Goal: Transaction & Acquisition: Purchase product/service

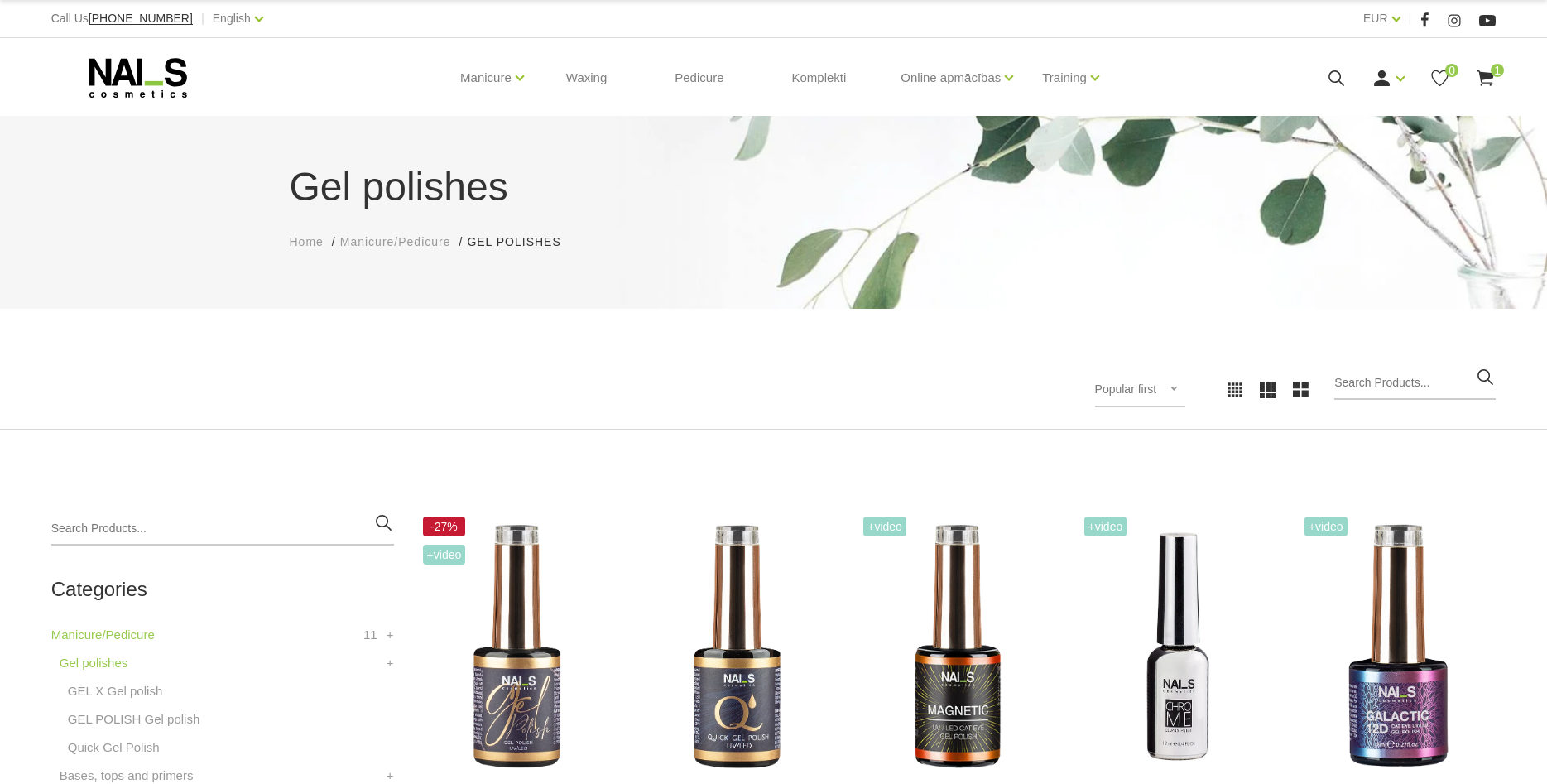
click at [1497, 74] on span "1" at bounding box center [1498, 70] width 13 height 13
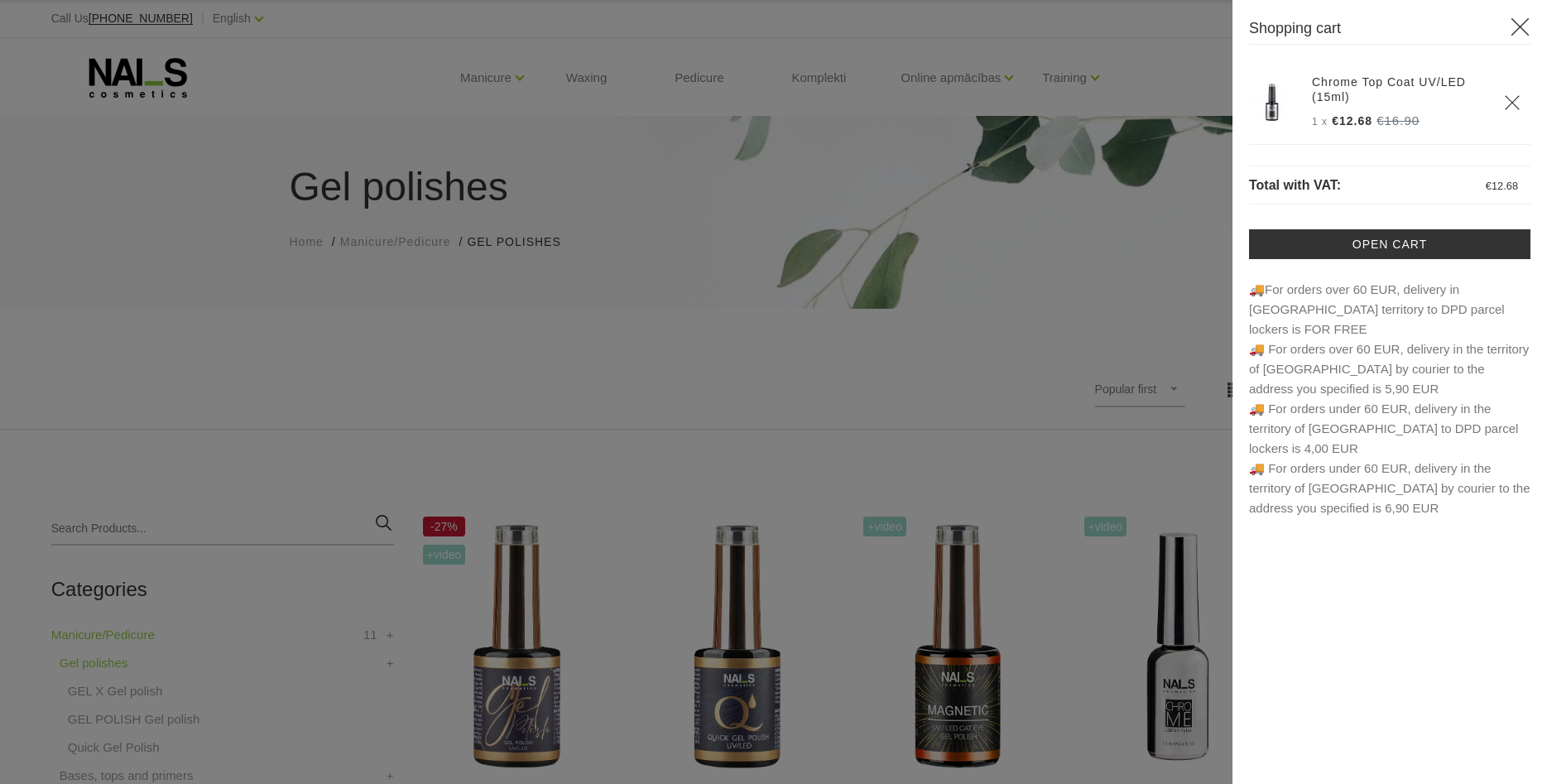
click at [1528, 31] on icon at bounding box center [1520, 27] width 20 height 20
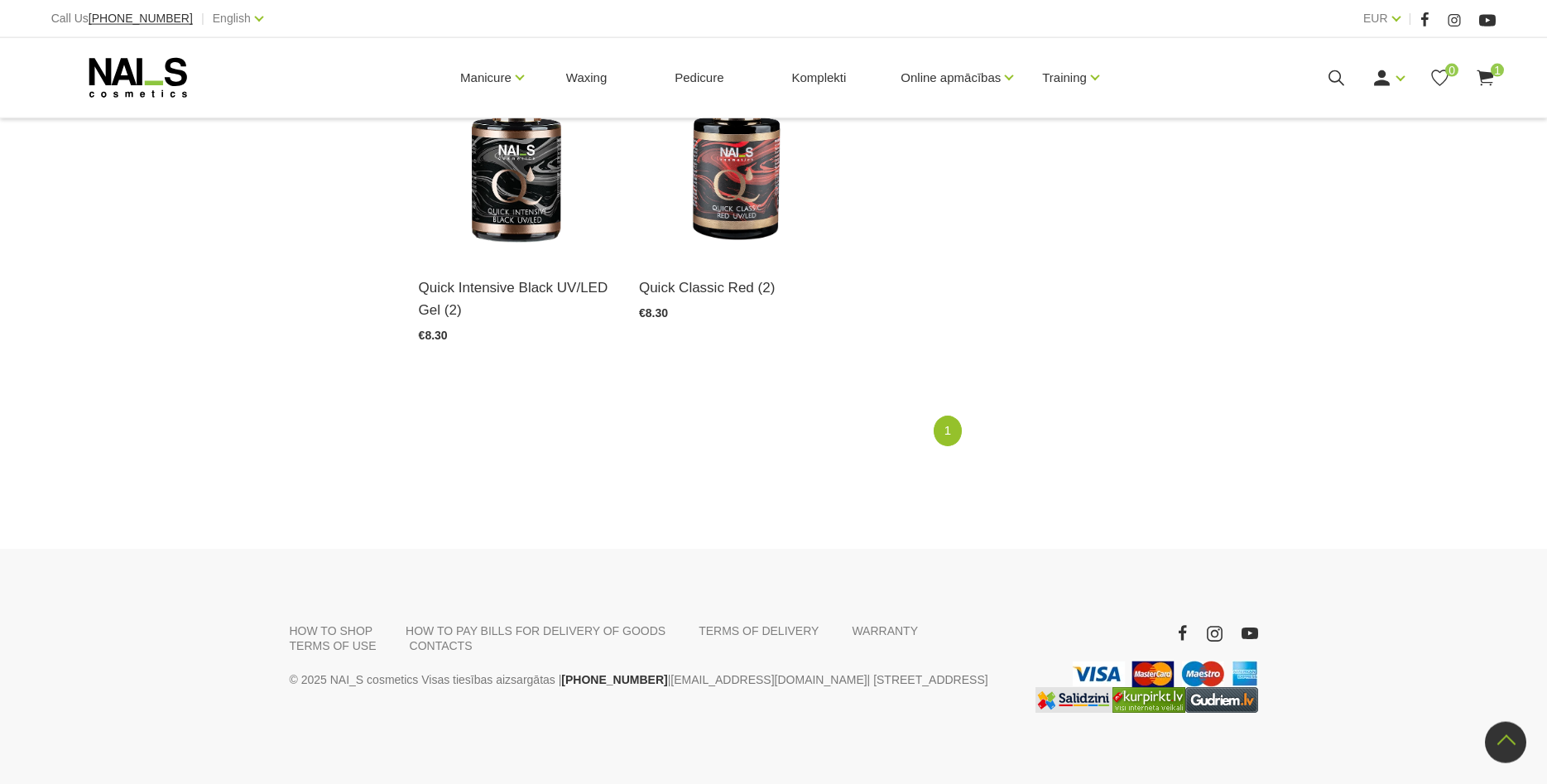
scroll to position [1347, 0]
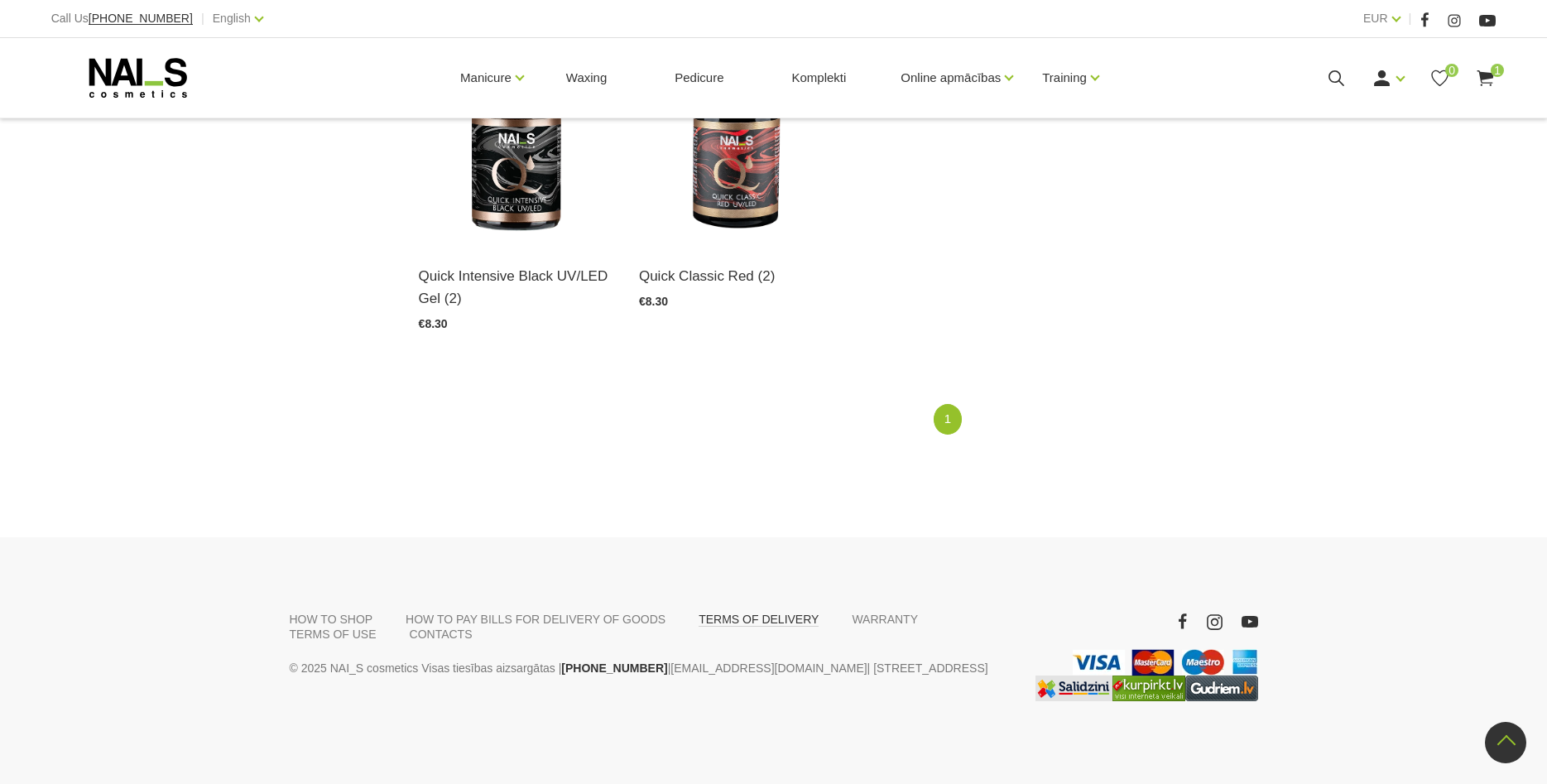
click at [766, 612] on link "TERMS OF DELIVERY" at bounding box center [758, 619] width 120 height 15
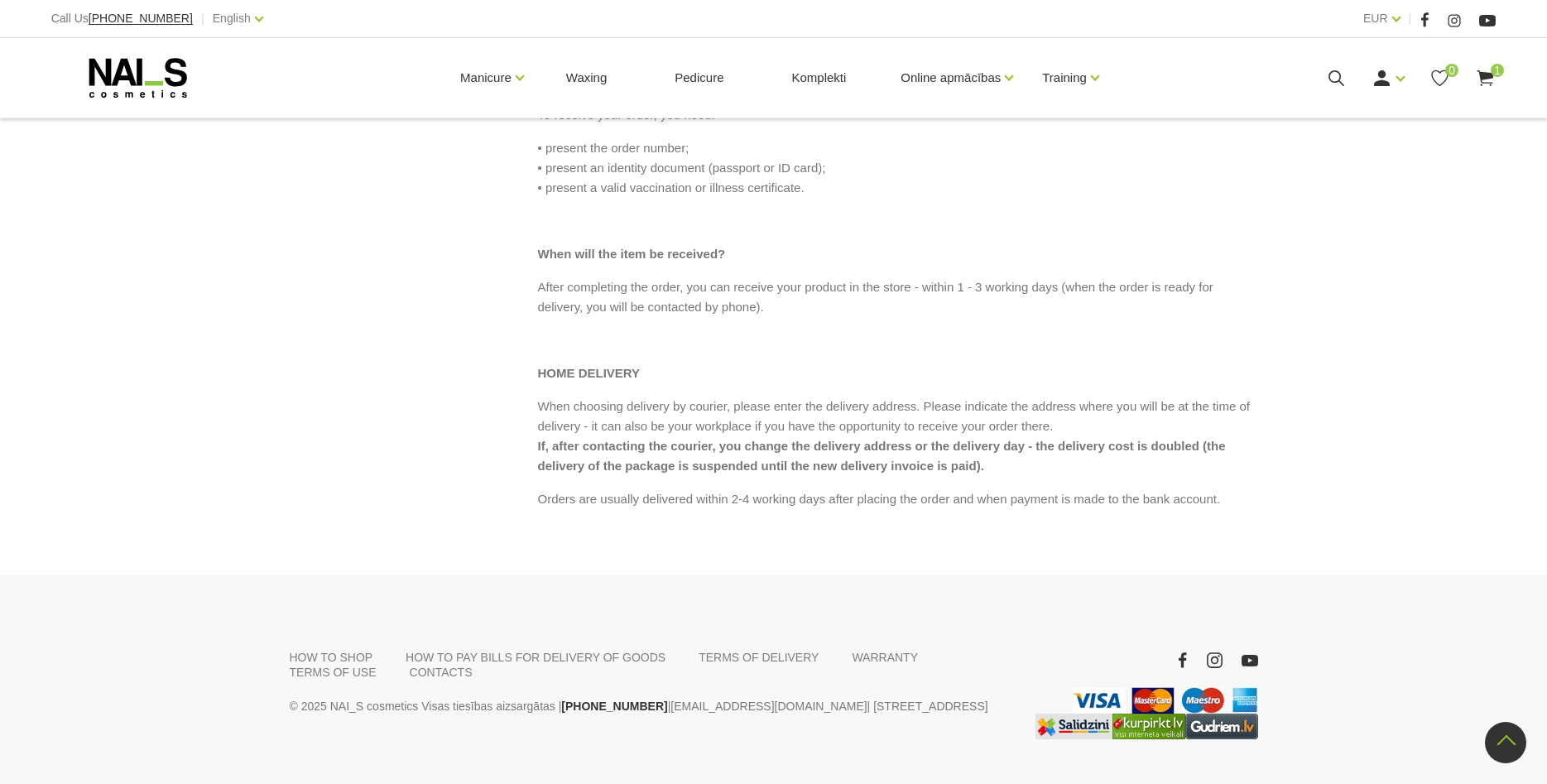
scroll to position [126, 0]
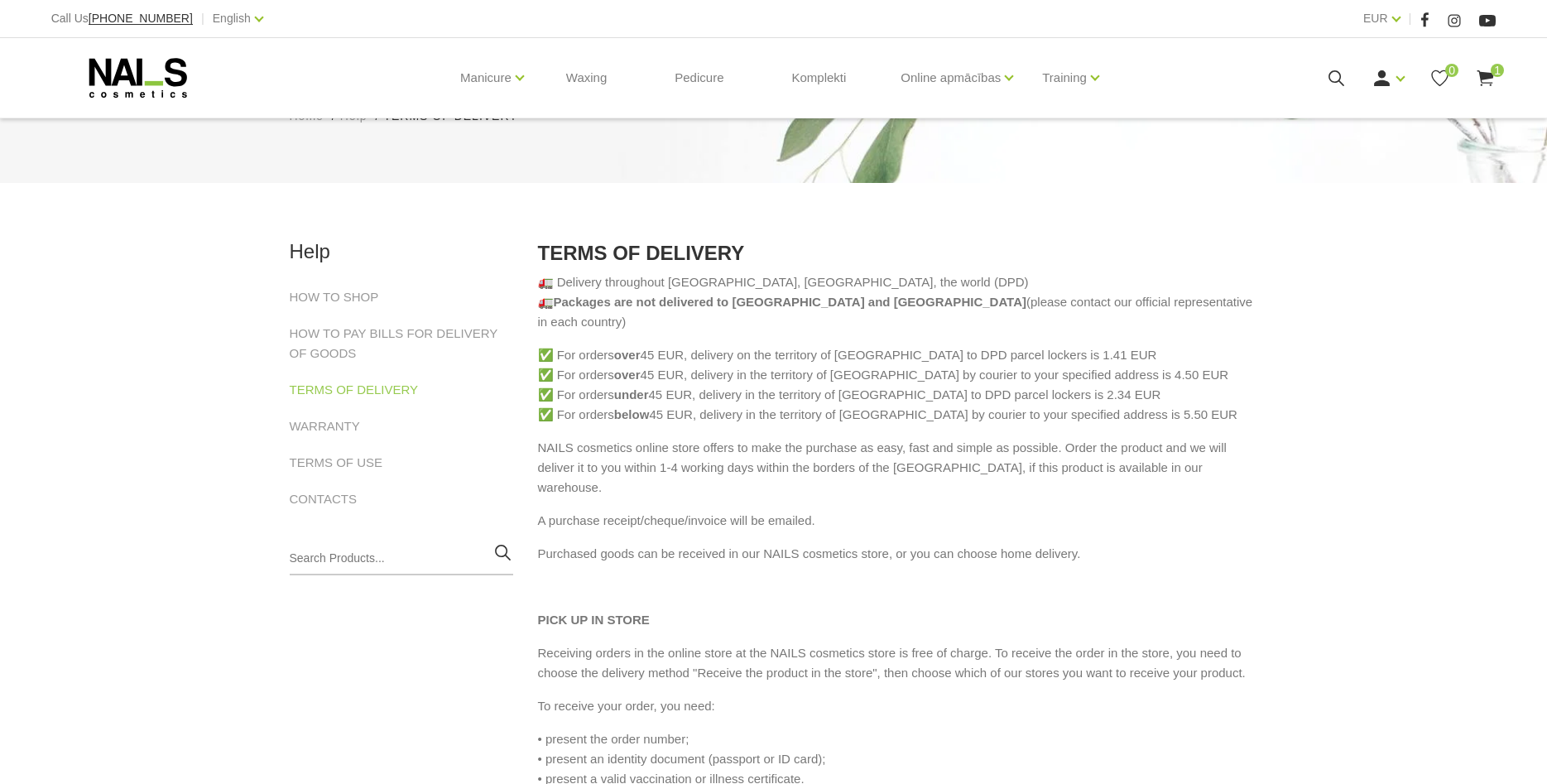
click at [1493, 88] on icon at bounding box center [1486, 78] width 20 height 20
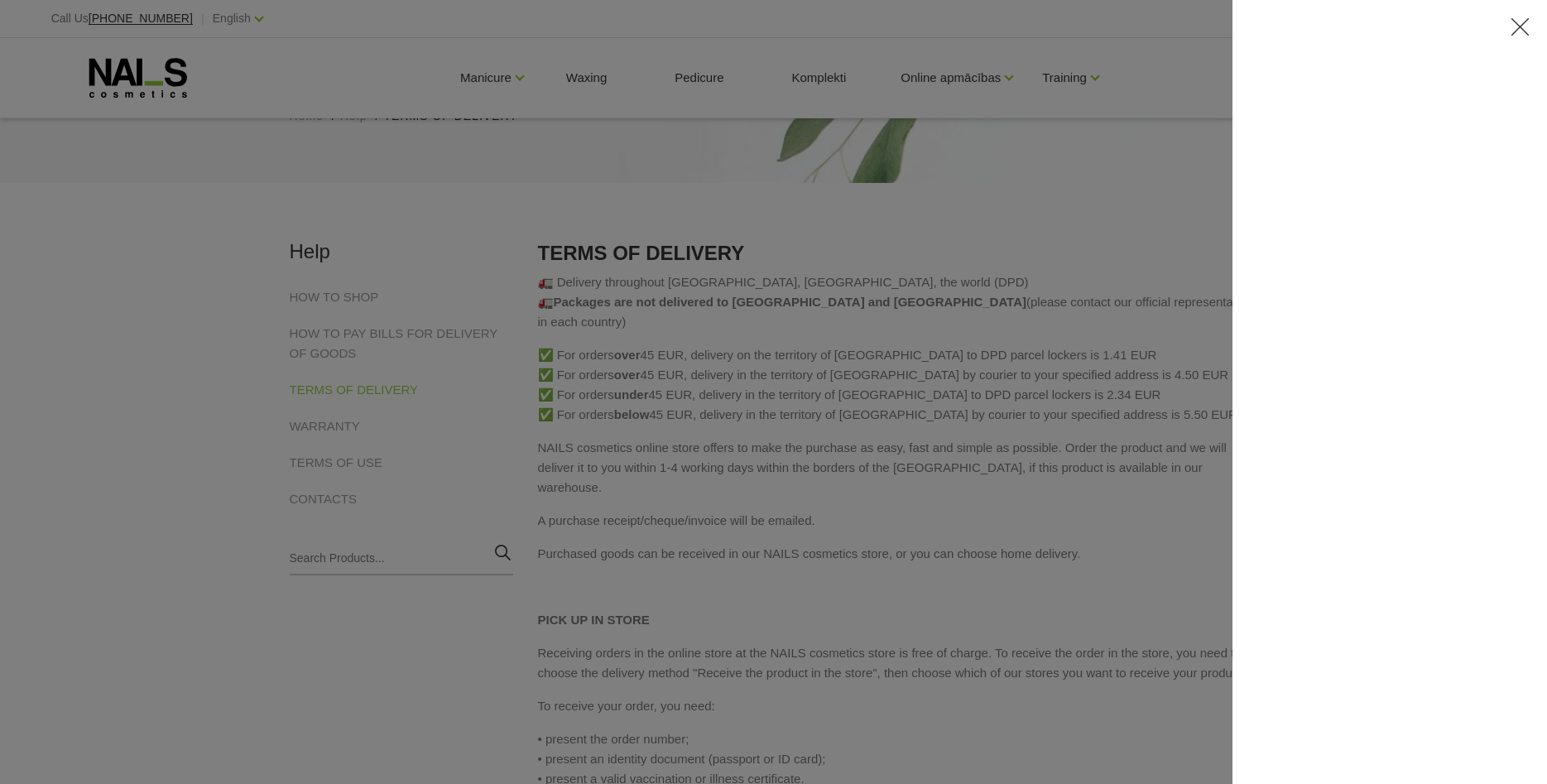
click at [1028, 333] on div at bounding box center [773, 392] width 1547 height 784
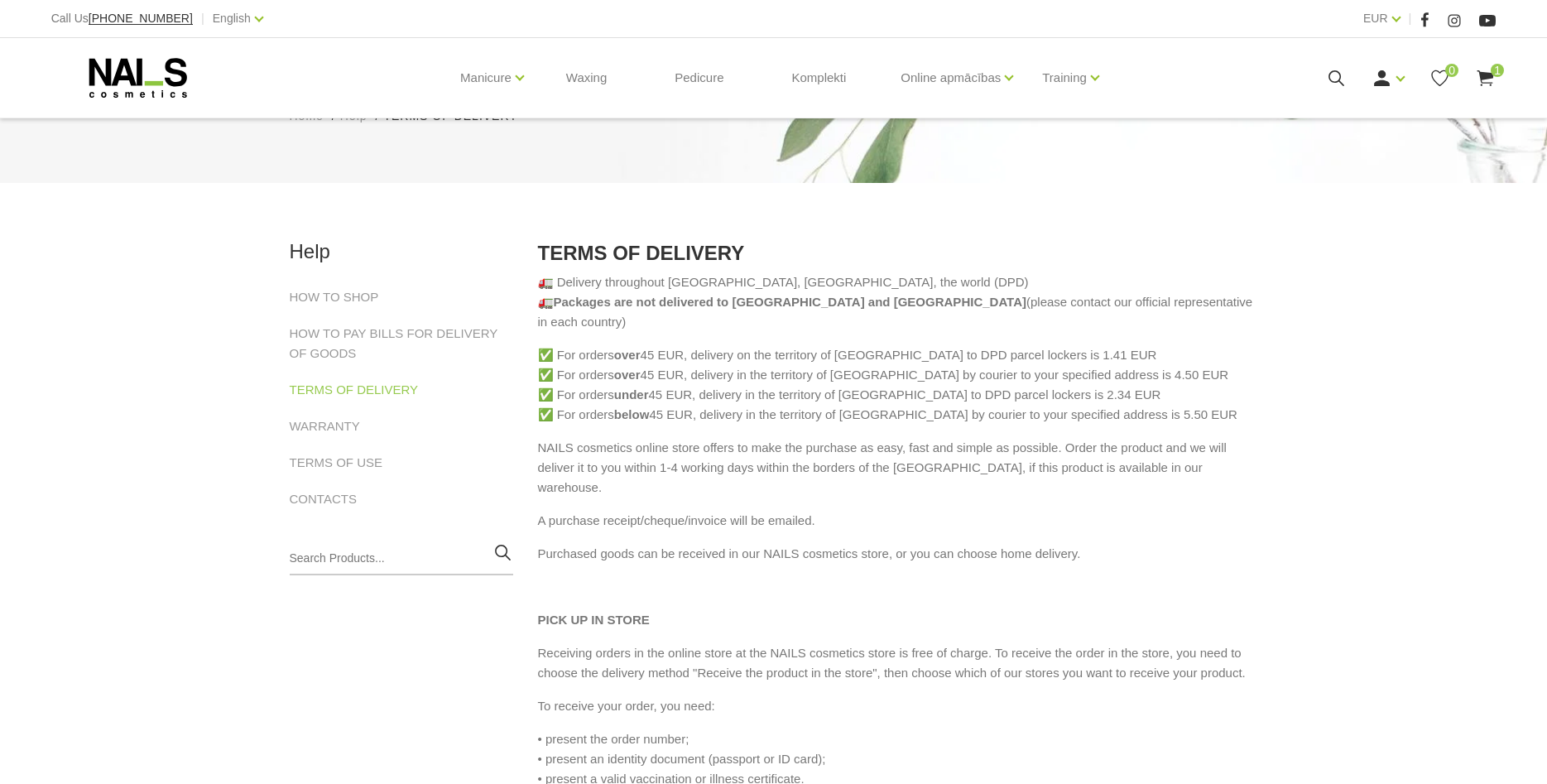
click at [1489, 76] on use at bounding box center [1486, 78] width 17 height 16
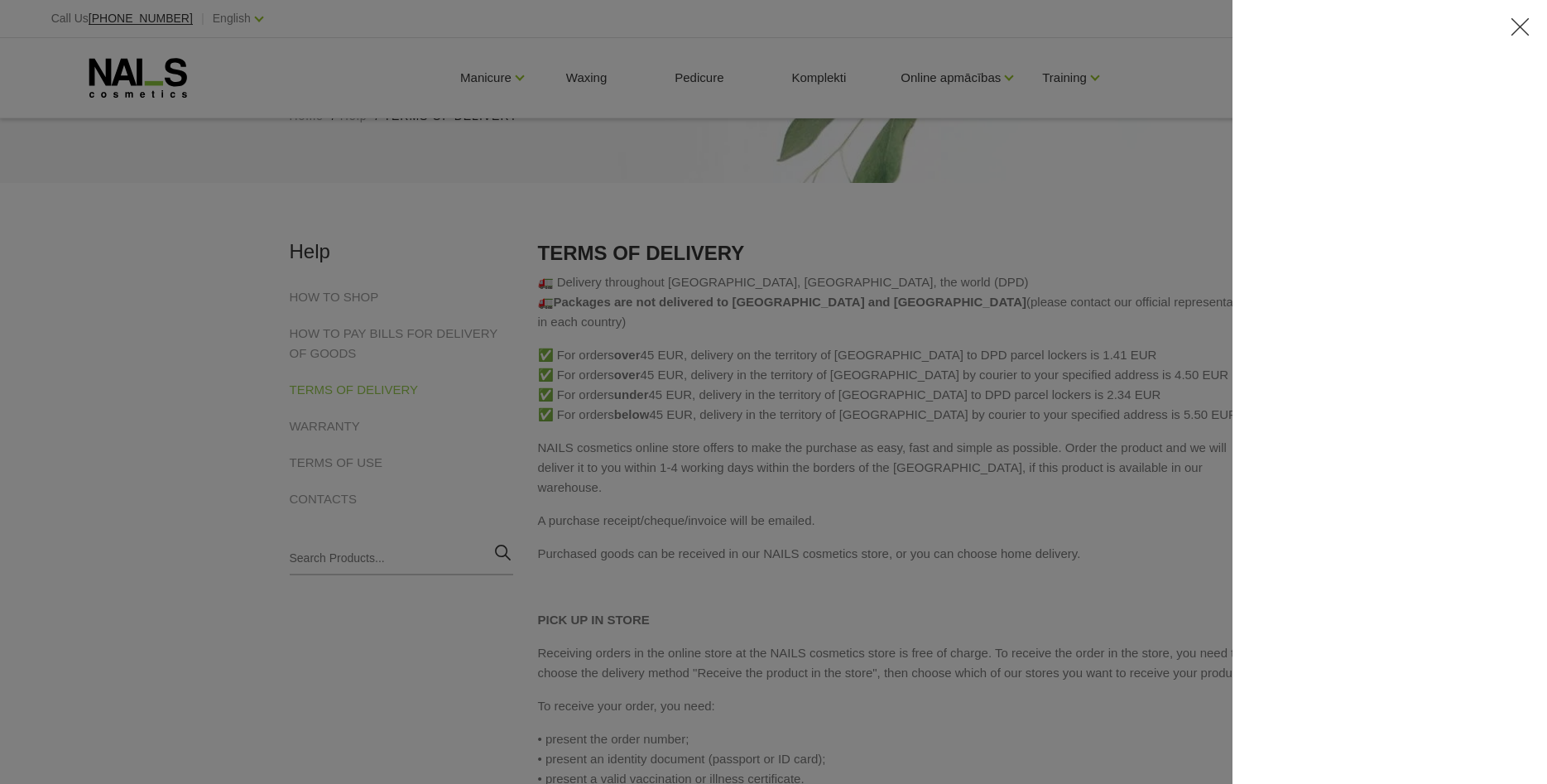
click at [1109, 326] on div at bounding box center [773, 392] width 1547 height 784
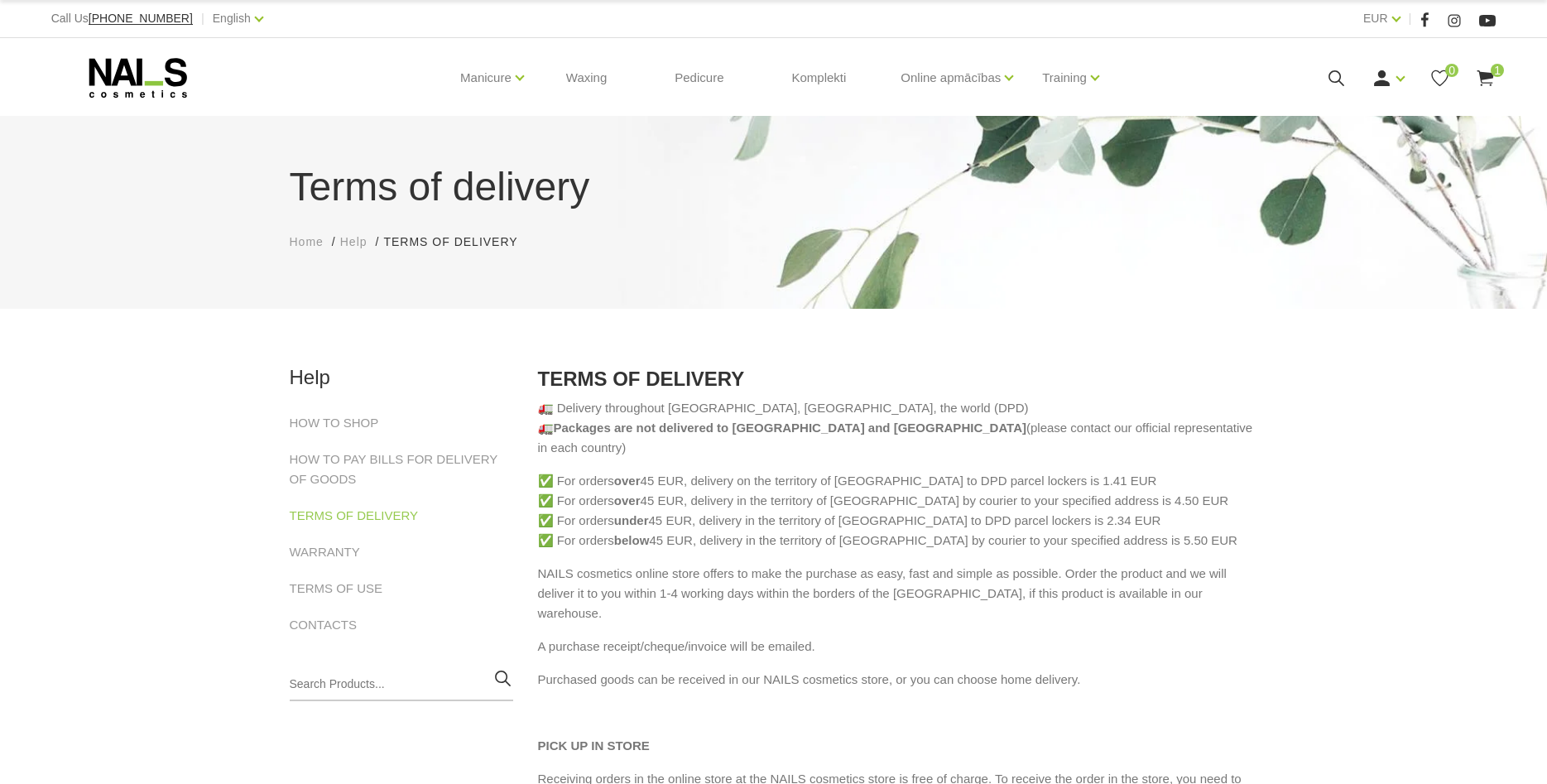
click at [1489, 77] on use at bounding box center [1486, 78] width 17 height 16
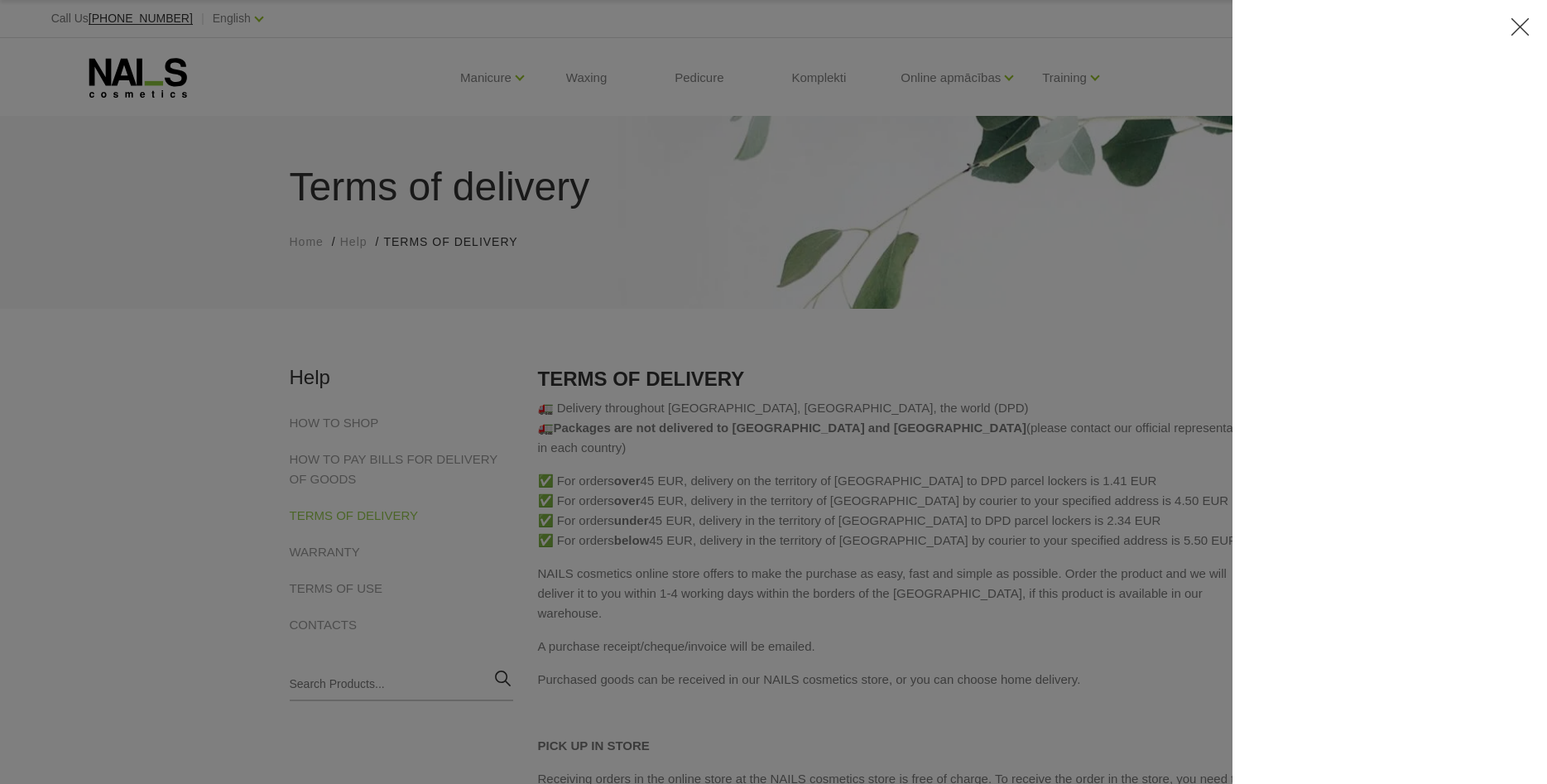
drag, startPoint x: 823, startPoint y: 488, endPoint x: 174, endPoint y: 128, distance: 742.2
click at [802, 480] on div at bounding box center [773, 392] width 1547 height 784
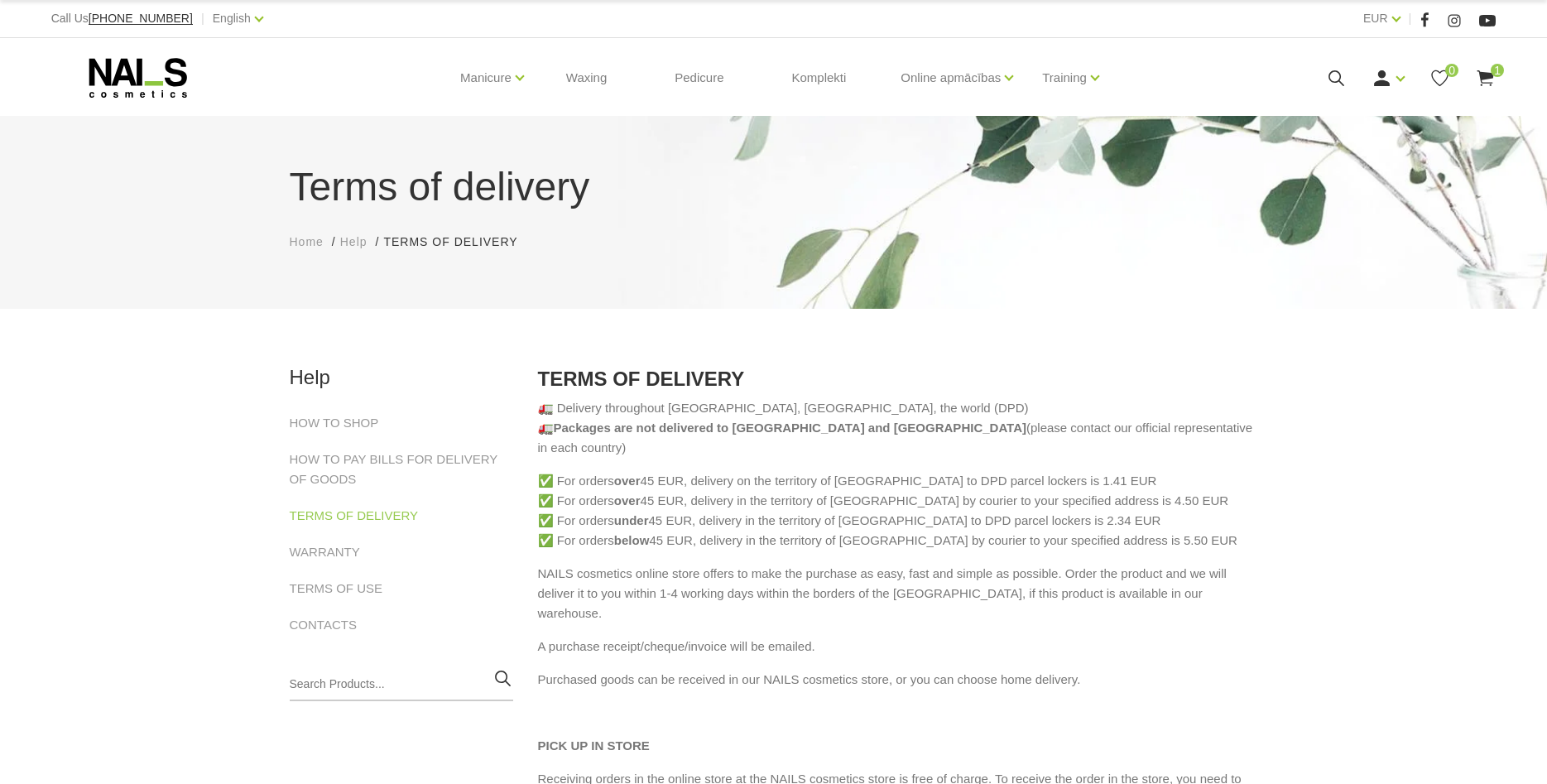
click at [1496, 85] on icon at bounding box center [1486, 78] width 20 height 20
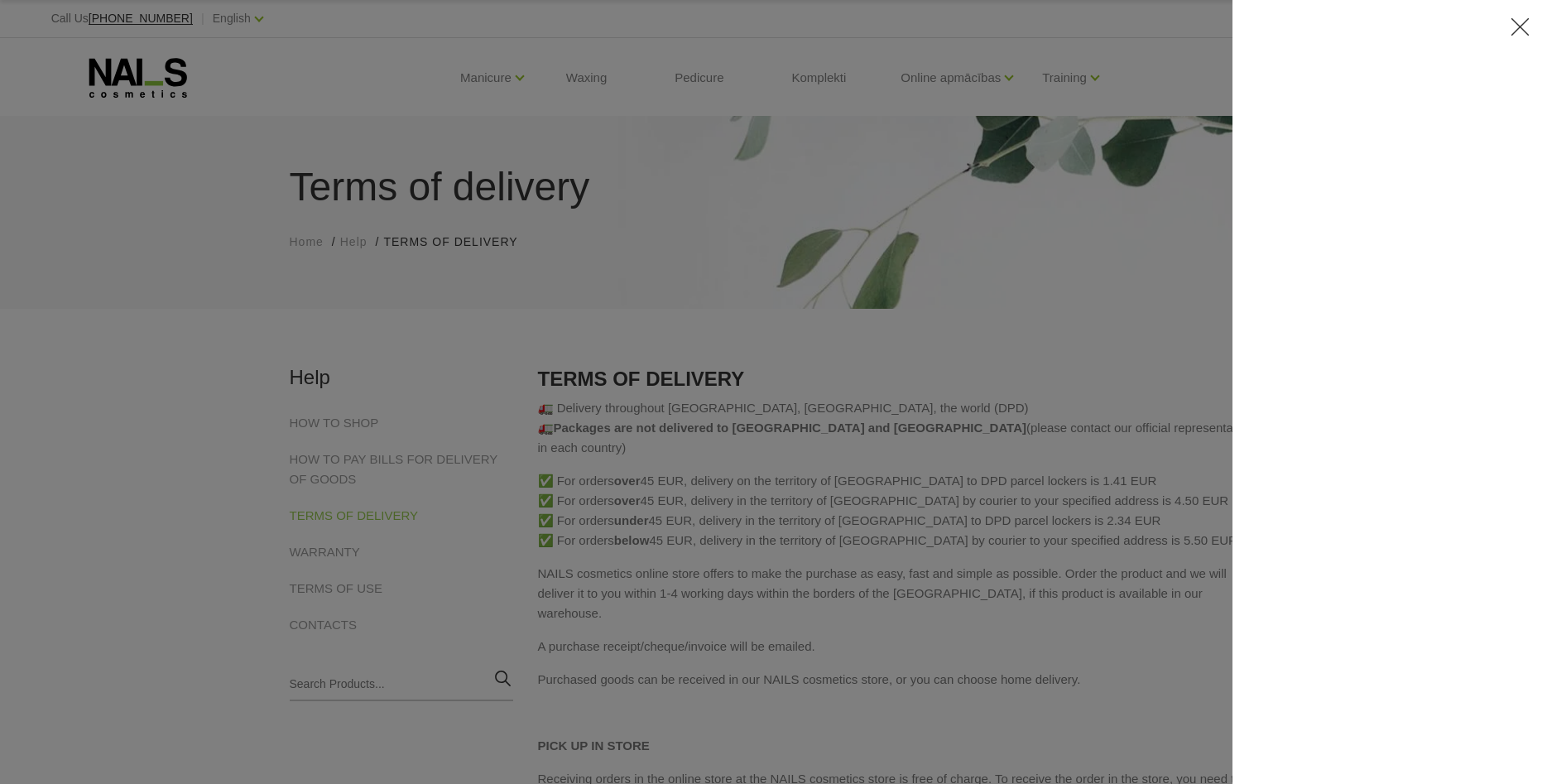
click at [1325, 80] on div at bounding box center [1391, 392] width 315 height 784
drag, startPoint x: 1325, startPoint y: 80, endPoint x: 943, endPoint y: 408, distance: 503.5
click at [1321, 82] on div at bounding box center [1391, 392] width 315 height 784
drag, startPoint x: 909, startPoint y: 413, endPoint x: 914, endPoint y: 400, distance: 13.9
click at [901, 395] on div at bounding box center [773, 392] width 1547 height 784
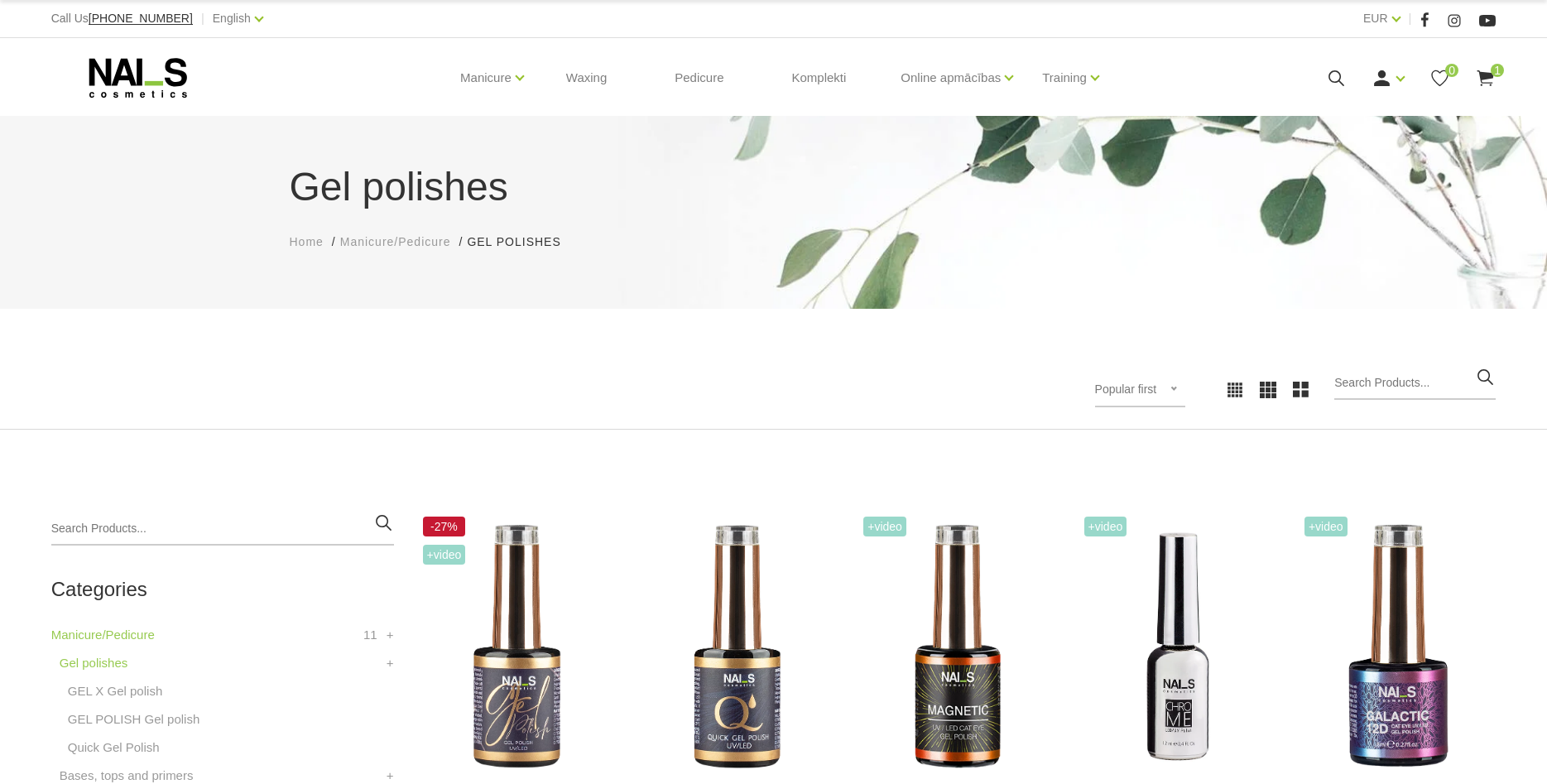
click at [1488, 93] on div "Manicure Gel polishes Bases, tops and primers Gels and acrygels Nail design Man…" at bounding box center [774, 77] width 1445 height 79
click at [1492, 79] on use at bounding box center [1486, 78] width 17 height 16
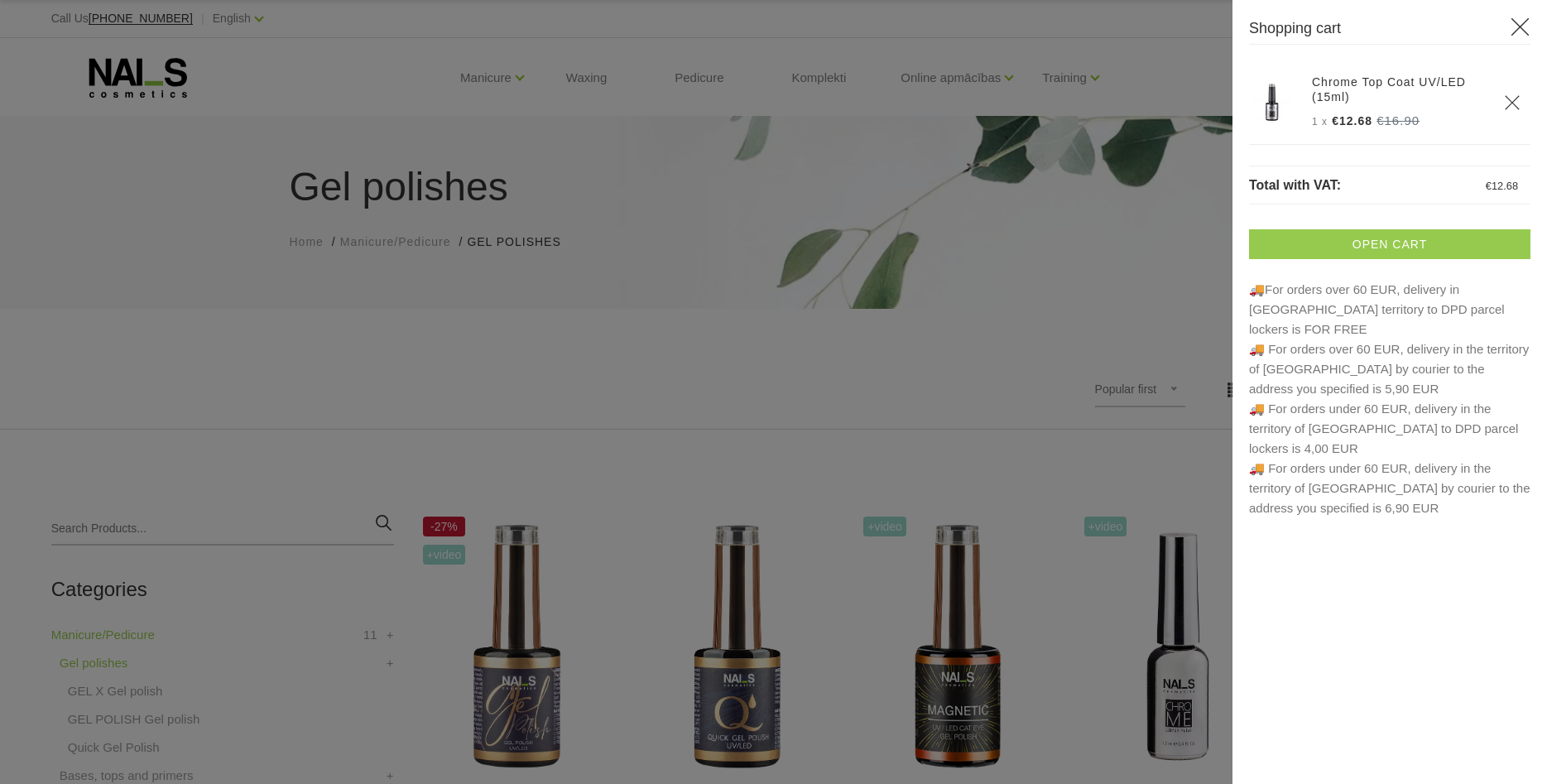
click at [1455, 238] on link "Open cart" at bounding box center [1390, 244] width 281 height 30
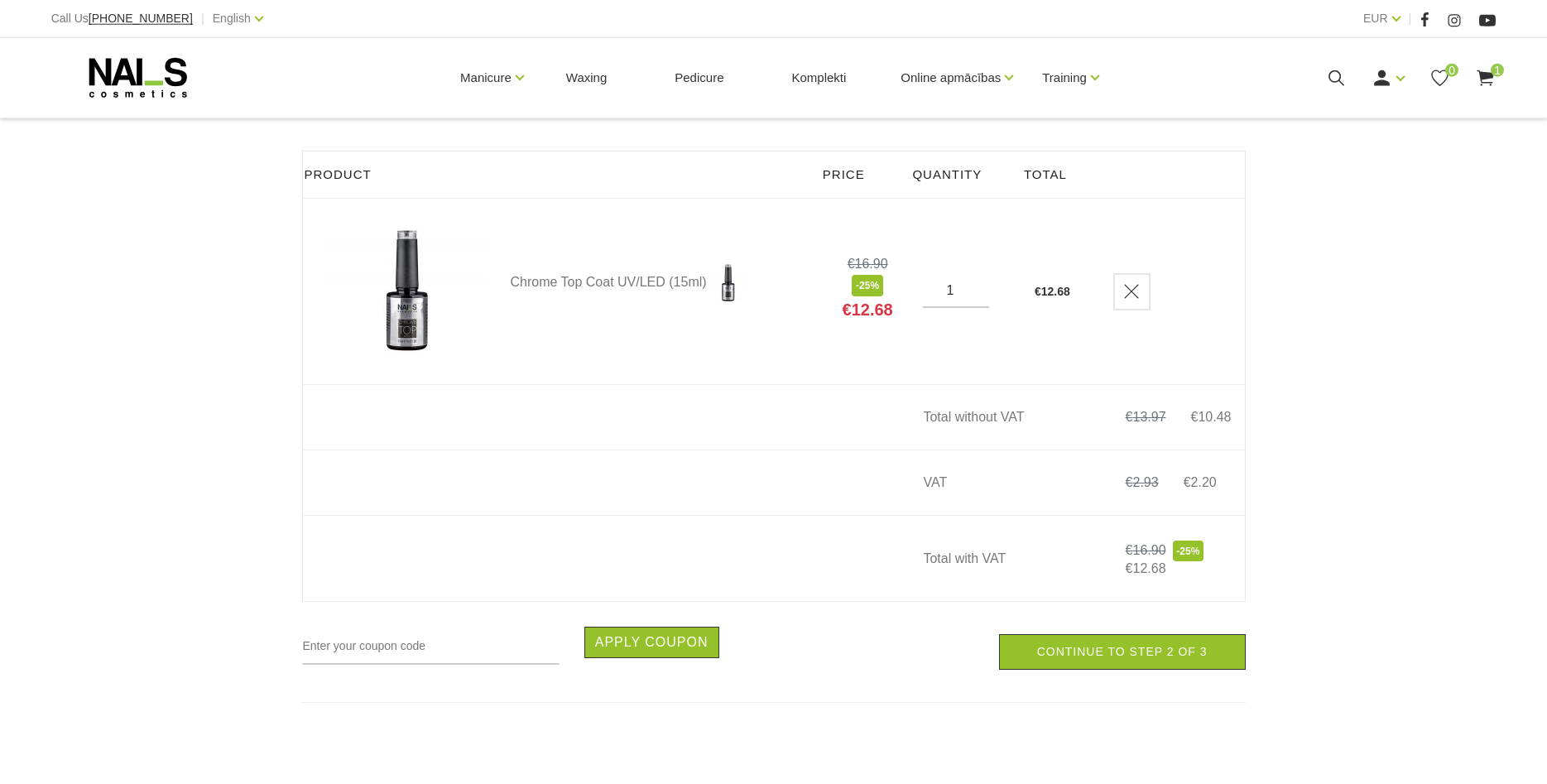
scroll to position [253, 0]
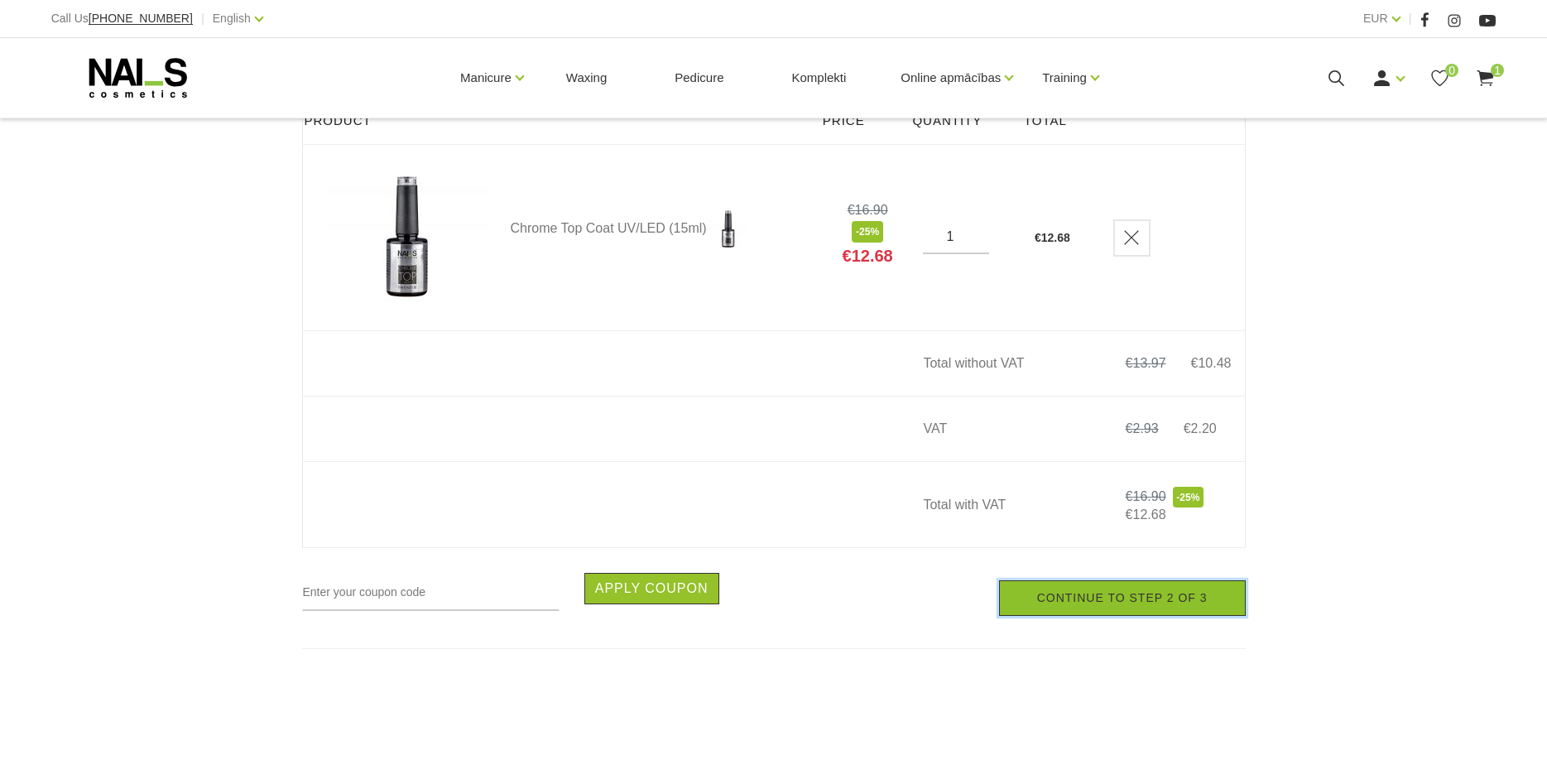
click at [1170, 601] on link "Continue to step 2 of 3" at bounding box center [1122, 598] width 247 height 35
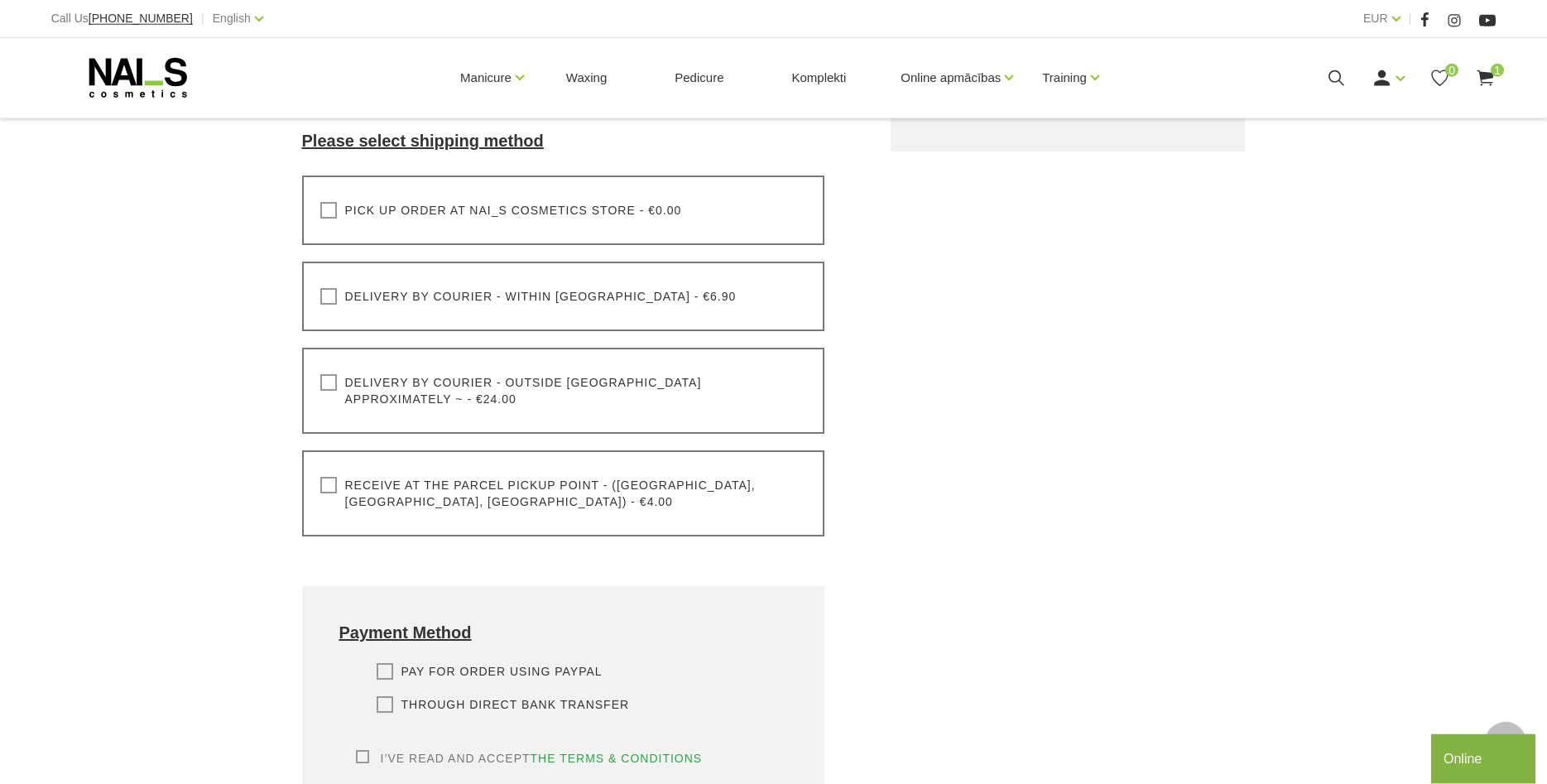
scroll to position [507, 0]
click at [656, 385] on label "Delivery by courier - outside [GEOGRAPHIC_DATA] approximately ~ - €24.00" at bounding box center [563, 390] width 487 height 34
click at [0, 0] on input "Delivery by courier - outside [GEOGRAPHIC_DATA] approximately ~ - €24.00" at bounding box center [0, 0] width 0 height 0
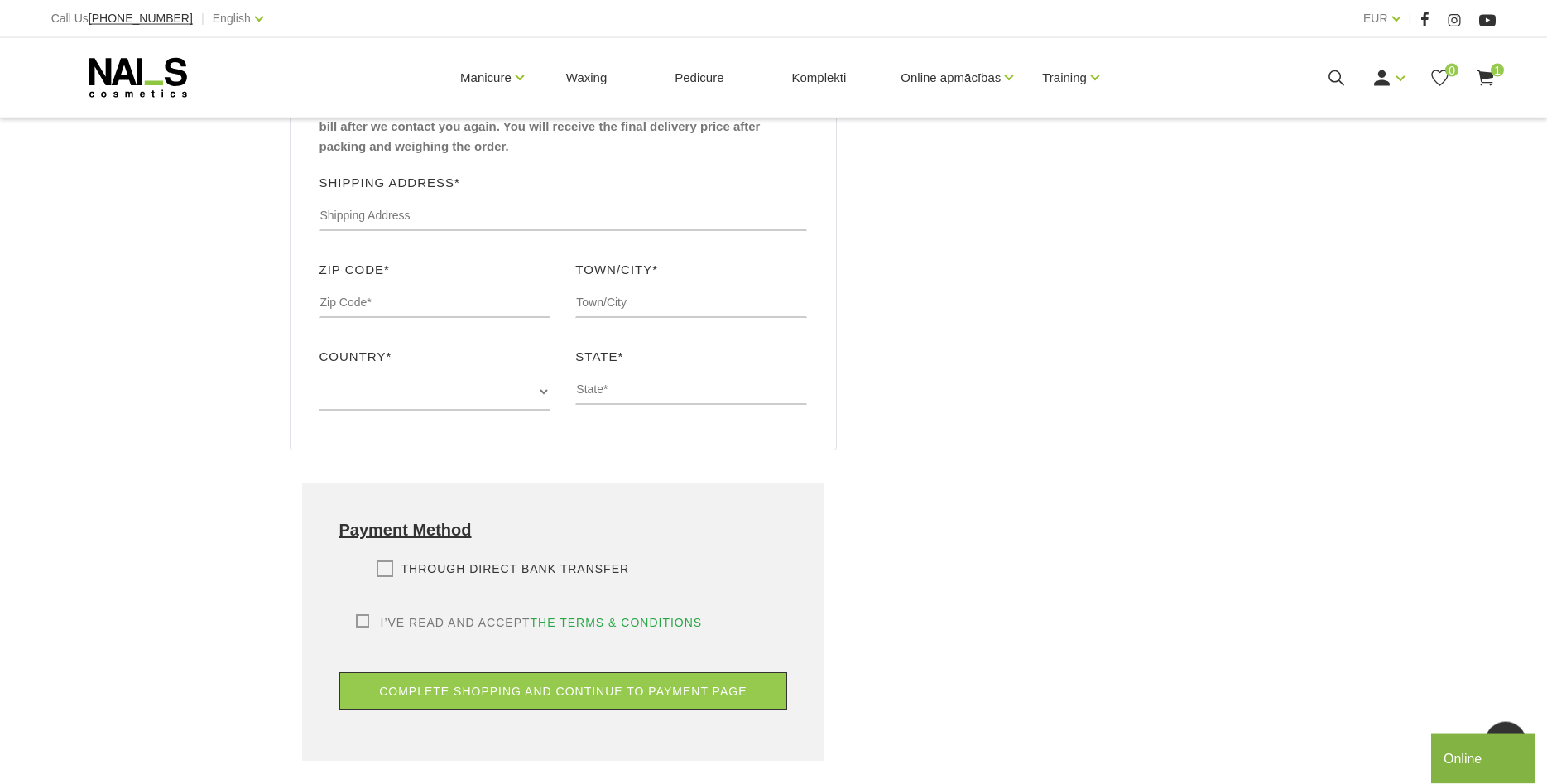
scroll to position [1013, 0]
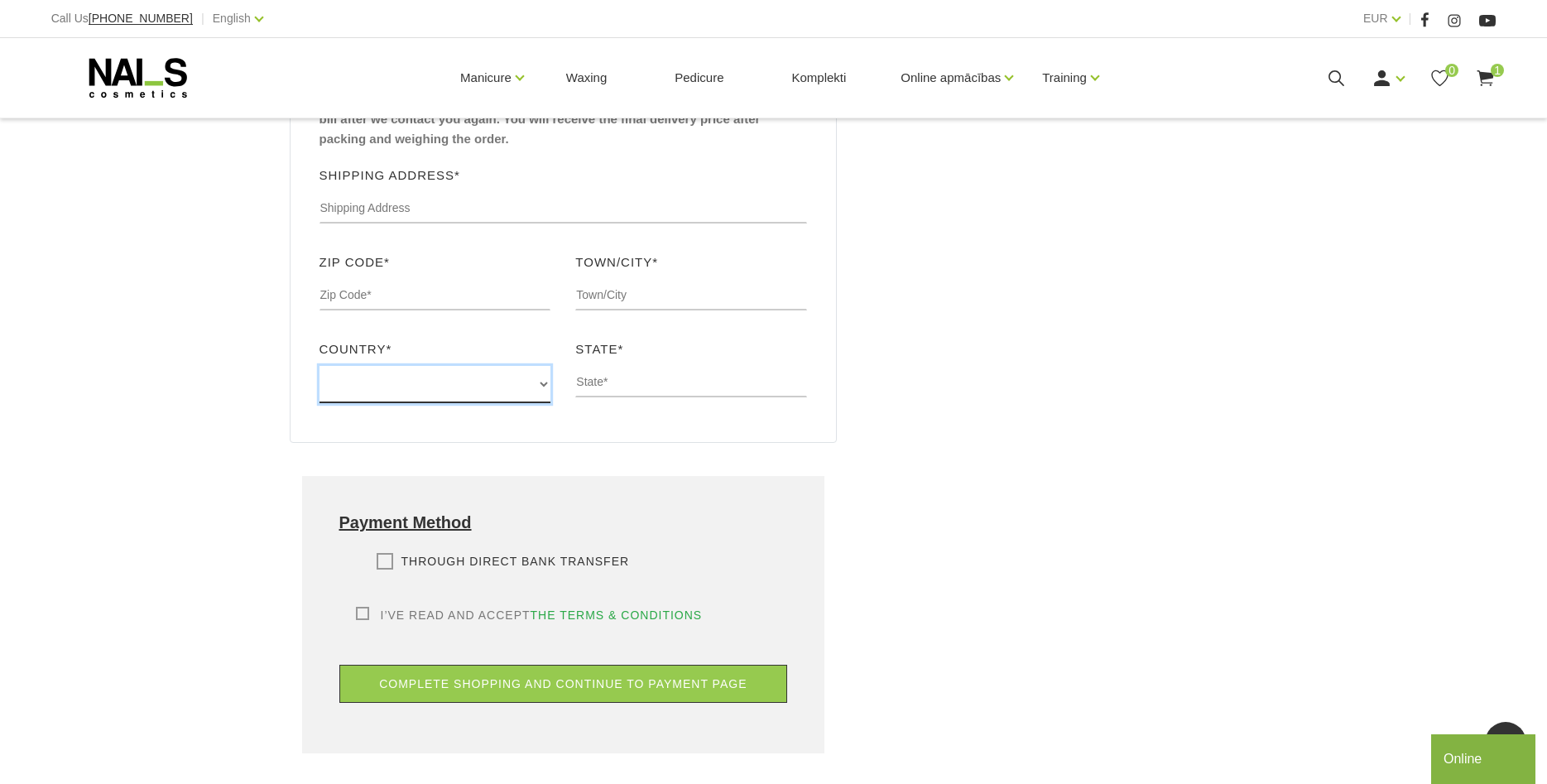
click at [319, 366] on select "[GEOGRAPHIC_DATA] [GEOGRAPHIC_DATA] [GEOGRAPHIC_DATA] [GEOGRAPHIC_DATA] [GEOGRA…" at bounding box center [435, 385] width 232 height 37
select select "[GEOGRAPHIC_DATA]"
click option "[GEOGRAPHIC_DATA]" at bounding box center [0, 0] width 0 height 0
click at [1265, 499] on div "Cart Total Product Total with VAT Chrome Top Coat UV/LED (15ml) X 1pcs €12.68 S…" at bounding box center [1068, 53] width 421 height 1433
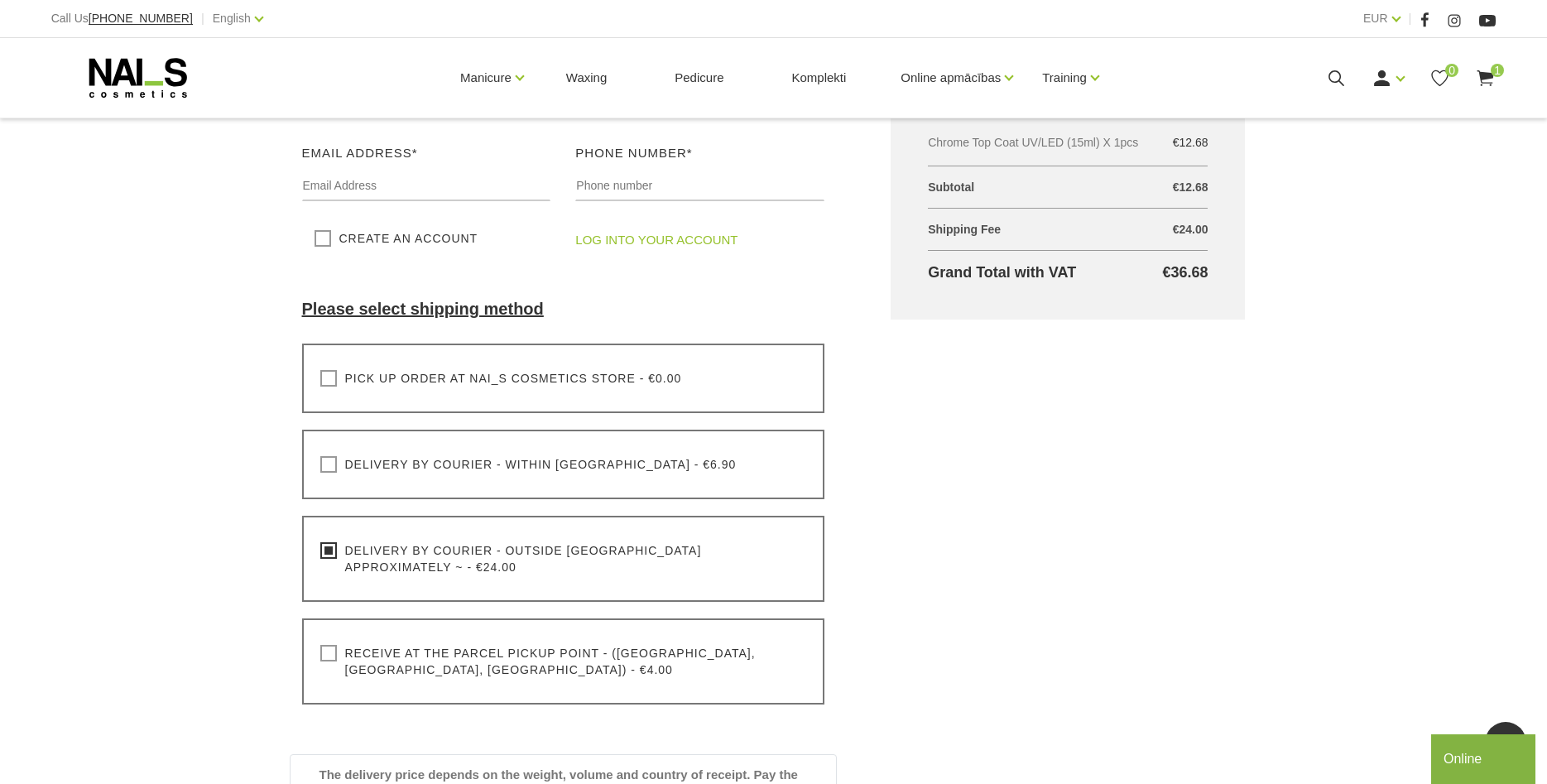
scroll to position [0, 0]
